Goal: Task Accomplishment & Management: Use online tool/utility

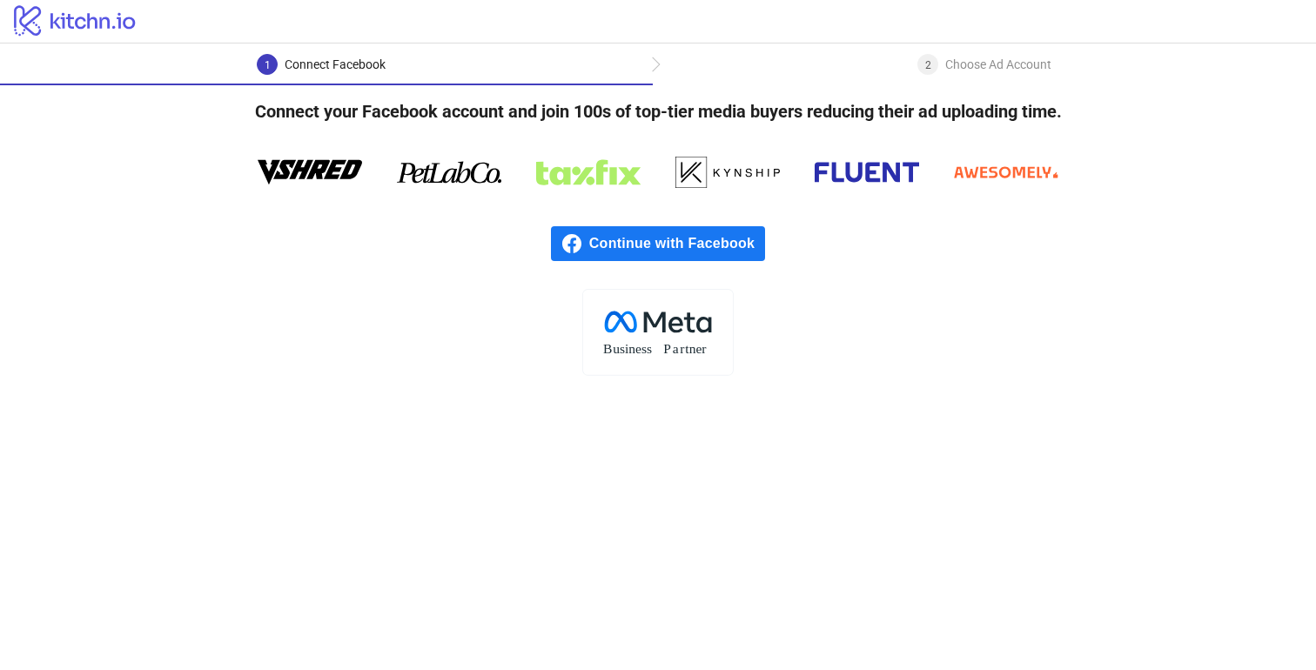
click at [608, 252] on span "Continue with Facebook" at bounding box center [677, 243] width 176 height 35
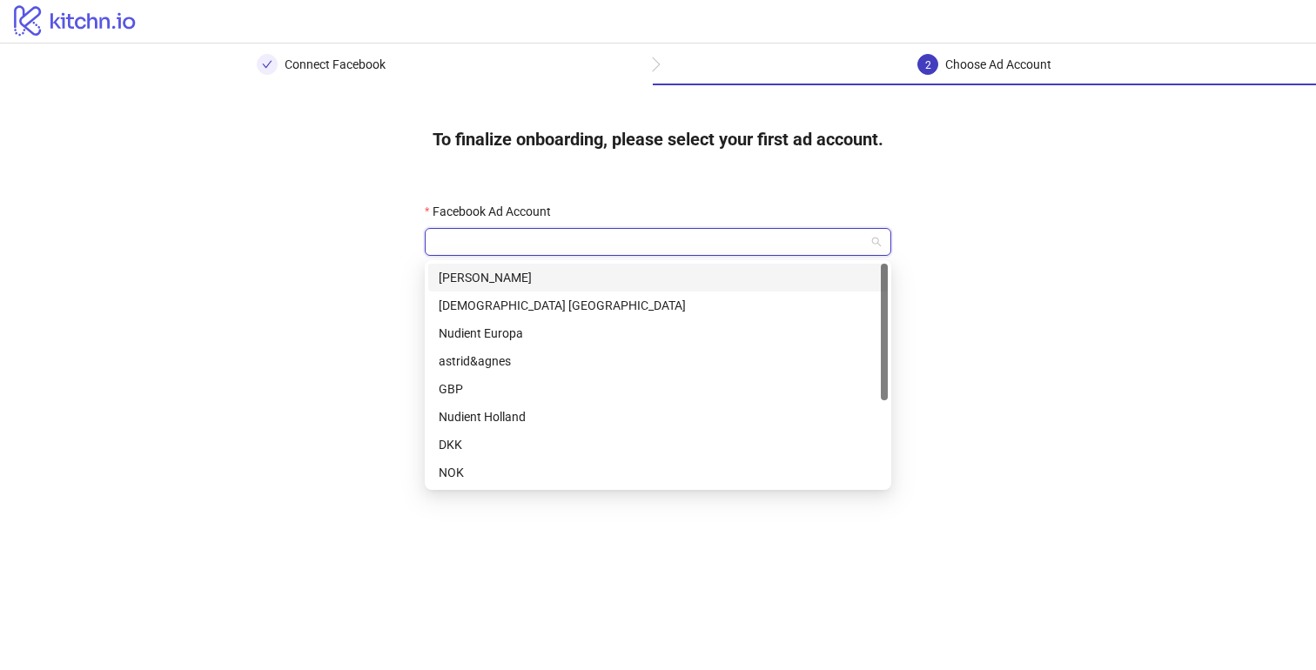
click at [537, 274] on div "Kristoffer Wikner" at bounding box center [658, 277] width 439 height 19
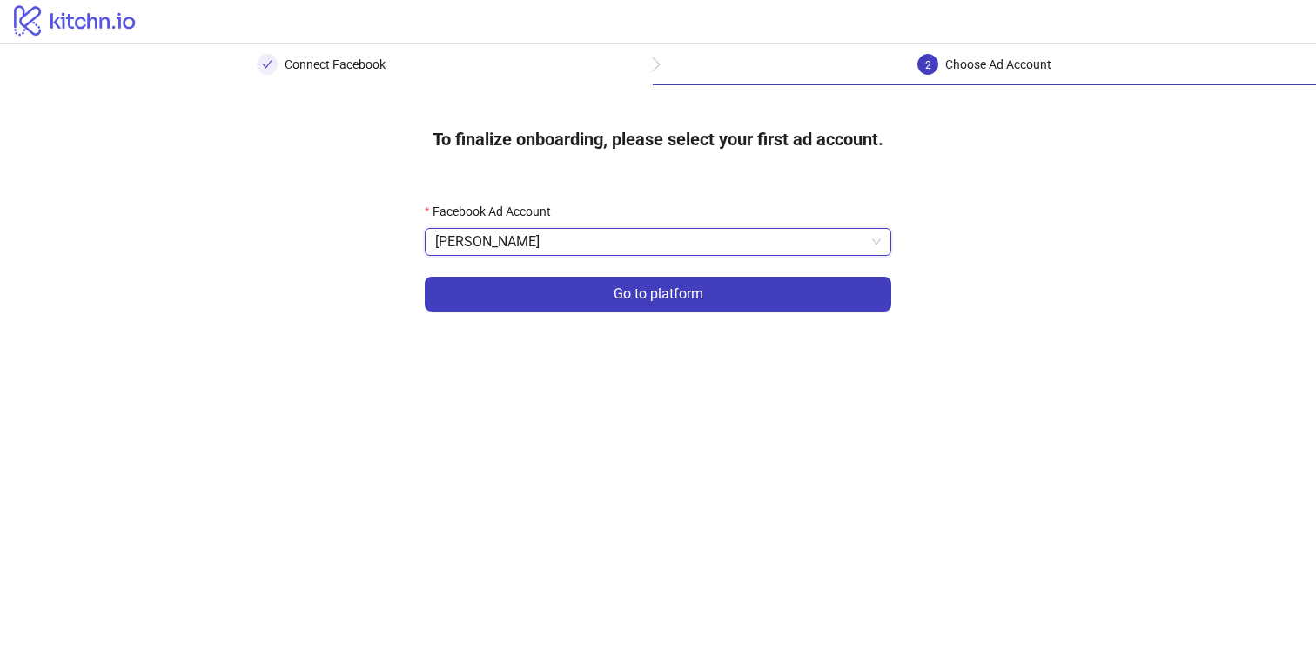
click at [549, 359] on div "Facebook Ad Account Kristoffer Wikner Kristoffer Wikner Go to platform" at bounding box center [658, 267] width 522 height 186
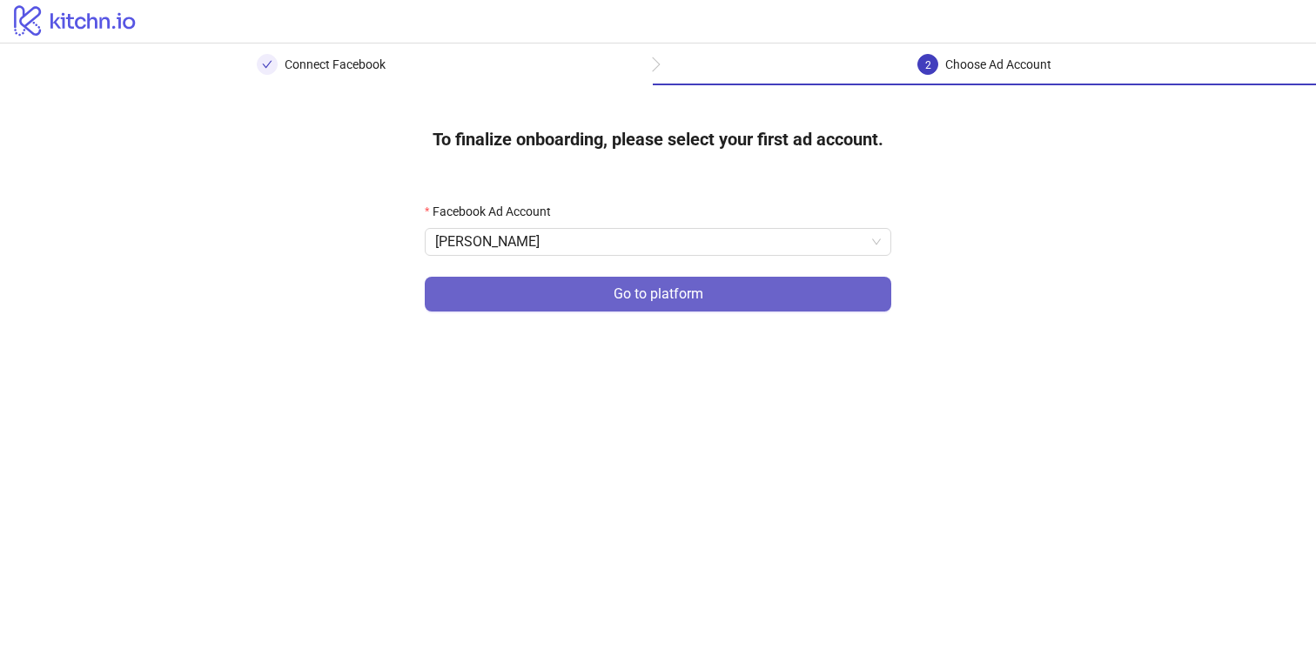
click at [582, 293] on button "Go to platform" at bounding box center [658, 294] width 467 height 35
